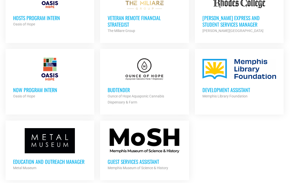
scroll to position [560, 0]
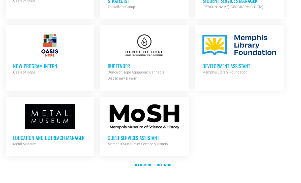
click at [242, 63] on h3 "Development Assistant" at bounding box center [239, 66] width 74 height 7
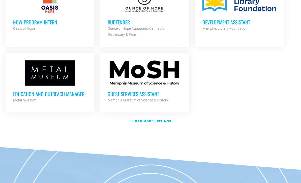
scroll to position [604, 0]
click at [162, 119] on strong "Load more listings" at bounding box center [152, 121] width 39 height 4
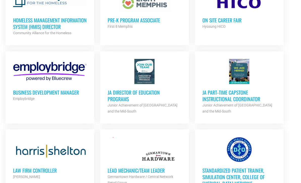
scroll to position [743, 0]
click at [144, 89] on h3 "JA Director of Education Programs" at bounding box center [145, 95] width 74 height 13
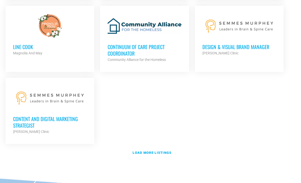
scroll to position [1098, 0]
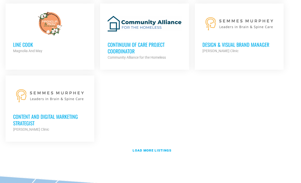
click at [154, 149] on strong "Load more listings" at bounding box center [152, 151] width 39 height 4
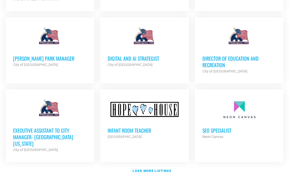
scroll to position [1536, 0]
click at [156, 169] on strong "Load more listings" at bounding box center [152, 171] width 39 height 4
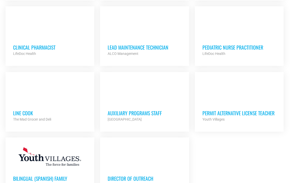
scroll to position [1979, 0]
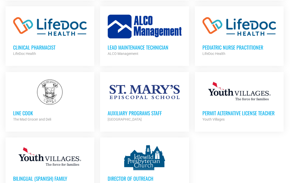
click at [155, 110] on h3 "Auxiliary Programs Staff" at bounding box center [145, 113] width 74 height 7
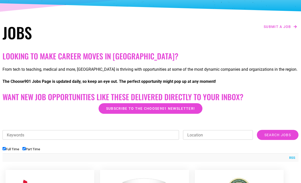
scroll to position [56, 0]
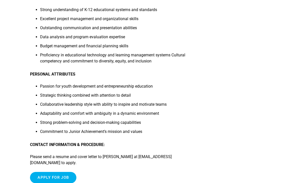
scroll to position [589, 0]
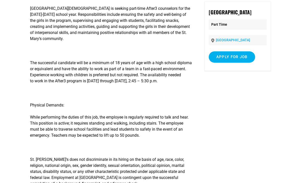
scroll to position [60, 0]
